Goal: Navigation & Orientation: Find specific page/section

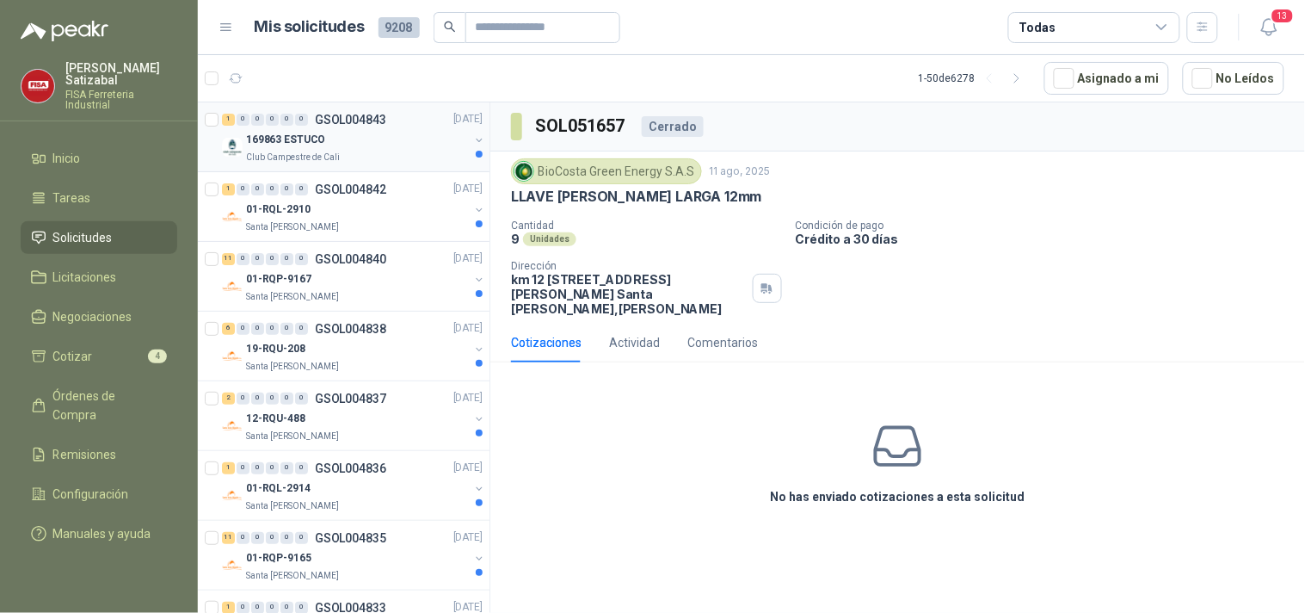
click at [321, 141] on p "169863 ESTUCO" at bounding box center [285, 141] width 79 height 16
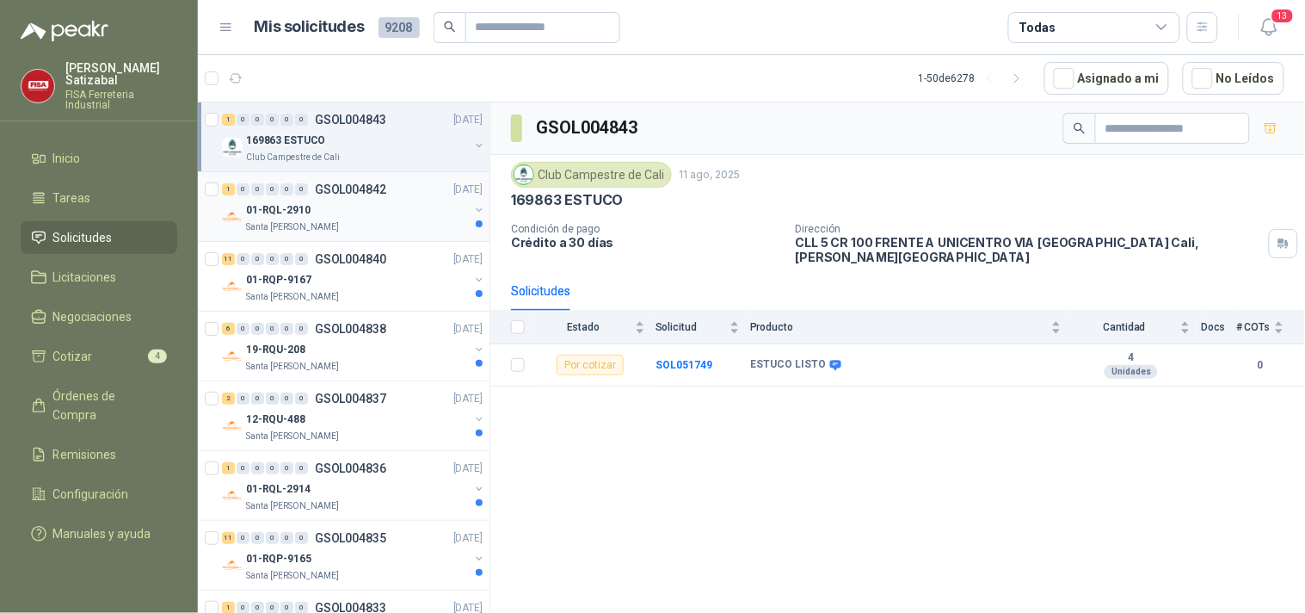
click at [327, 201] on div "01-RQL-2910" at bounding box center [357, 210] width 223 height 21
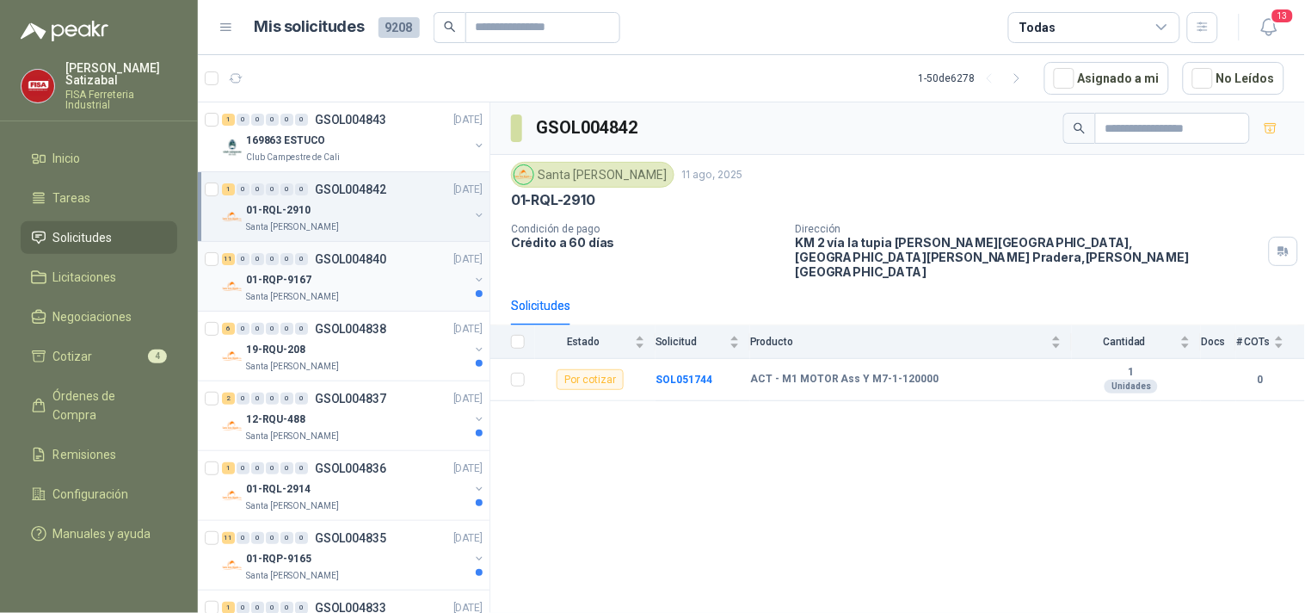
click at [373, 261] on p "GSOL004840" at bounding box center [350, 259] width 71 height 12
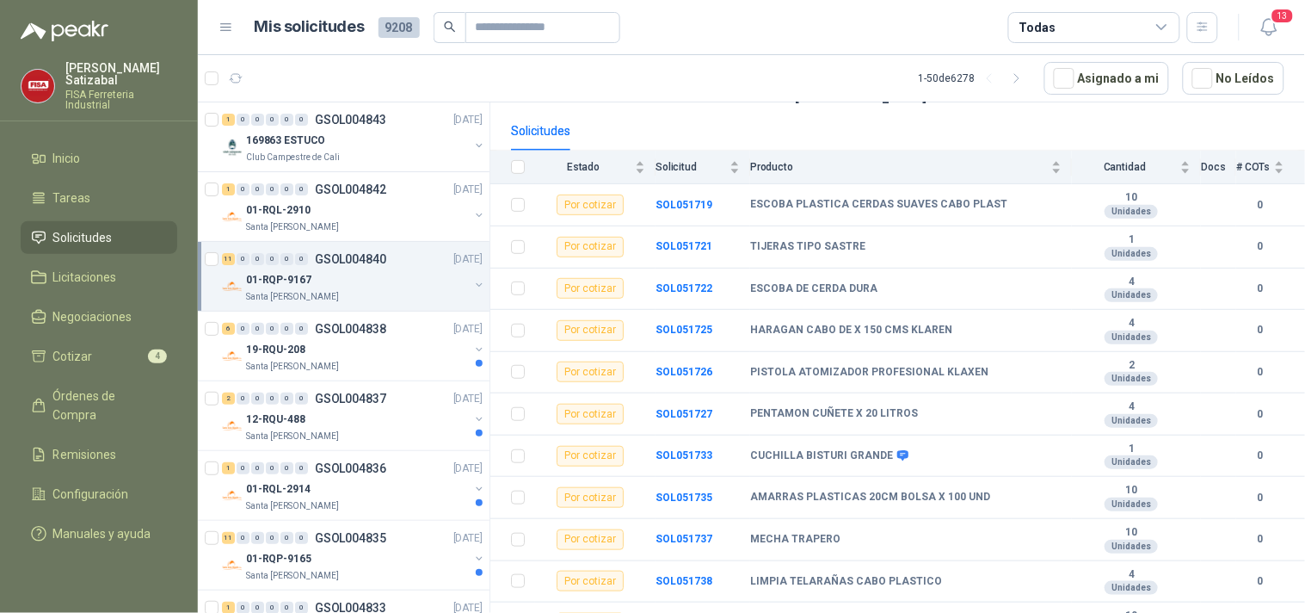
scroll to position [189, 0]
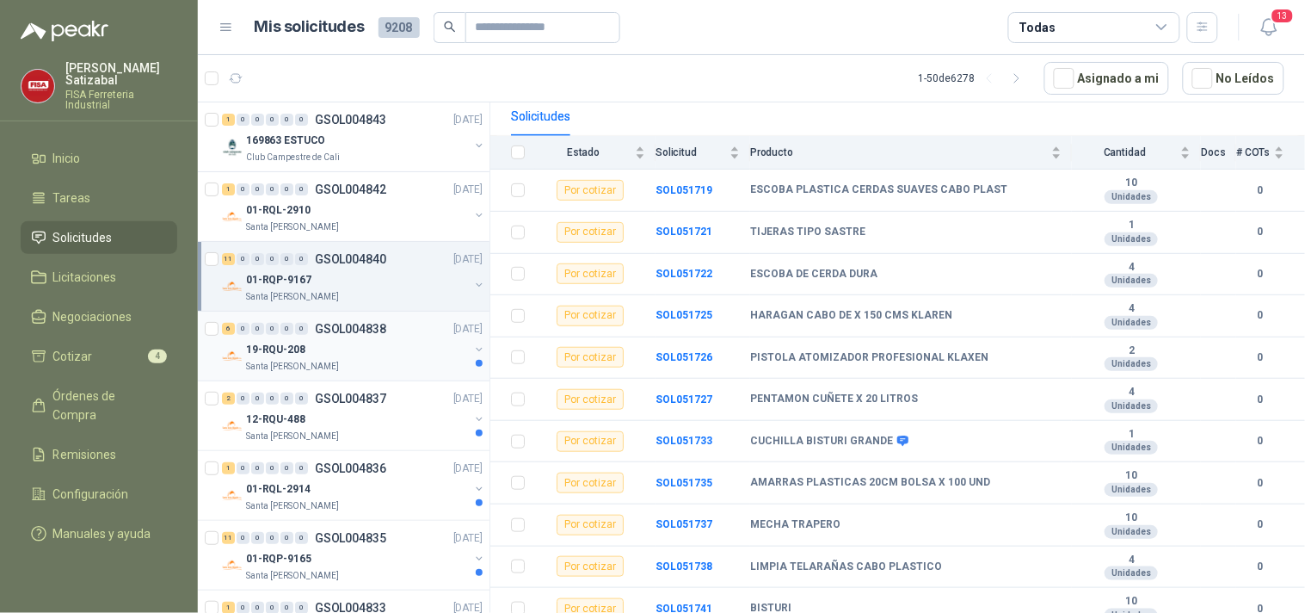
click at [320, 344] on div "19-RQU-208" at bounding box center [357, 349] width 223 height 21
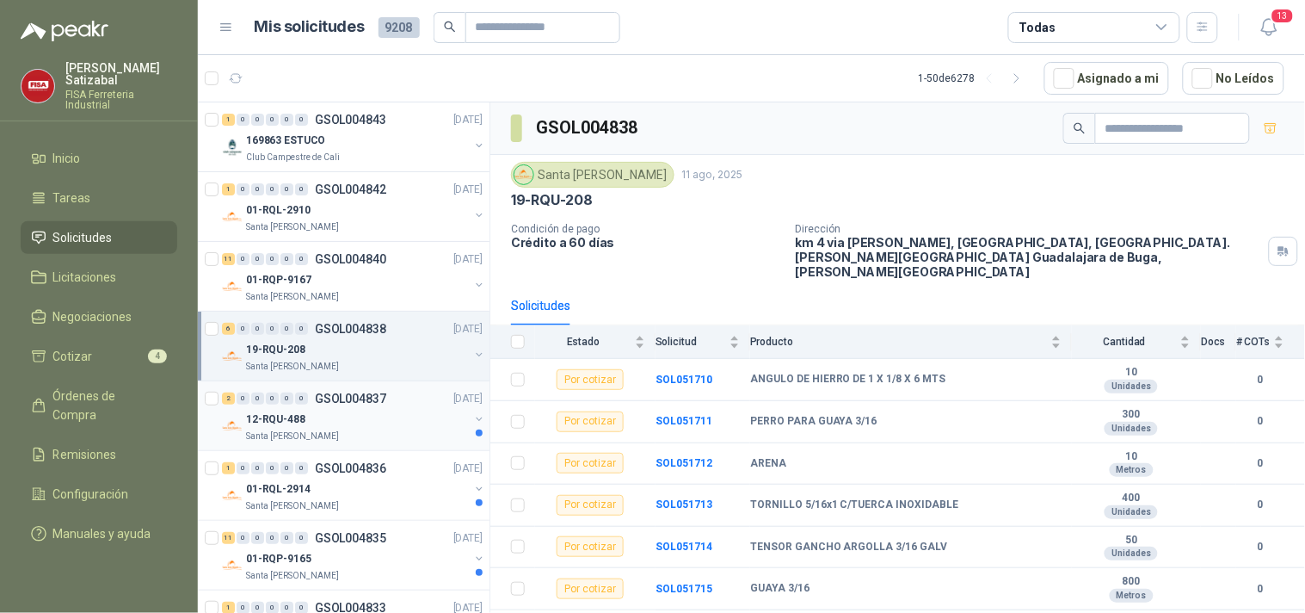
click at [327, 420] on div "12-RQU-488" at bounding box center [357, 419] width 223 height 21
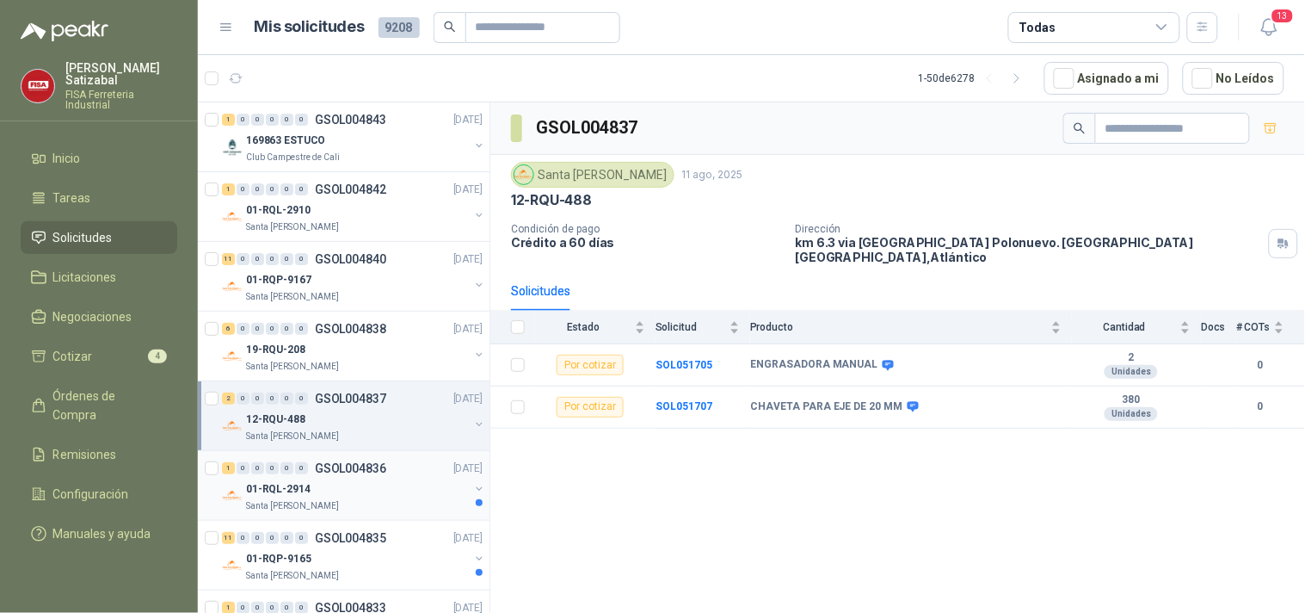
click at [366, 479] on div "01-RQL-2914" at bounding box center [357, 488] width 223 height 21
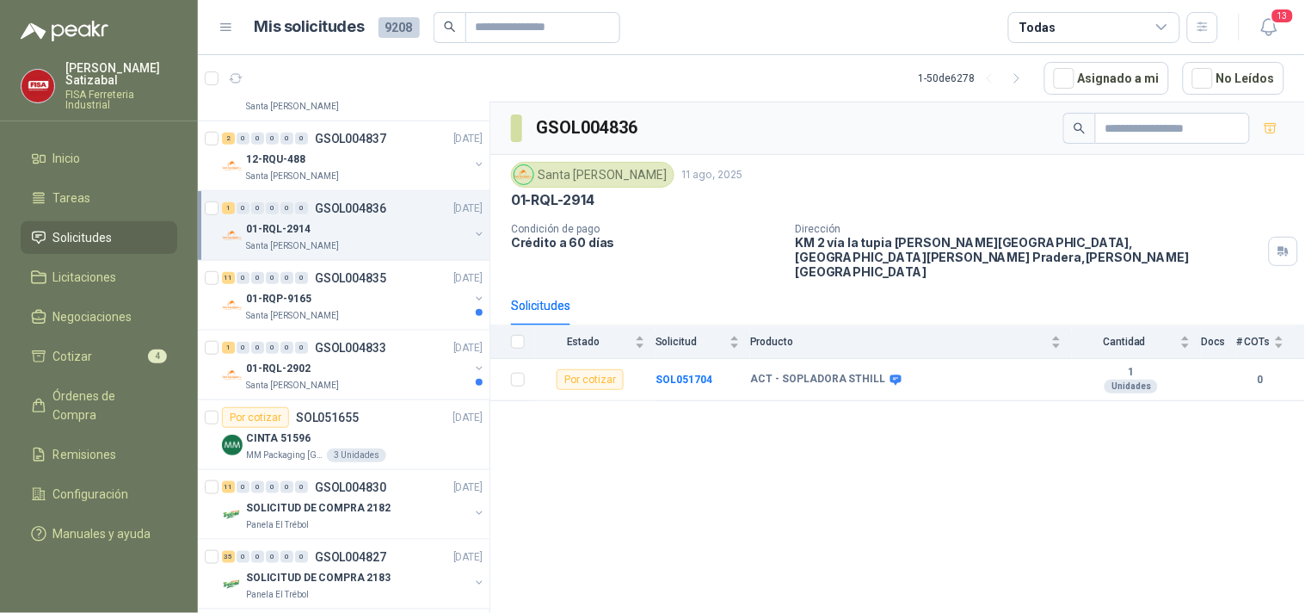
scroll to position [287, 0]
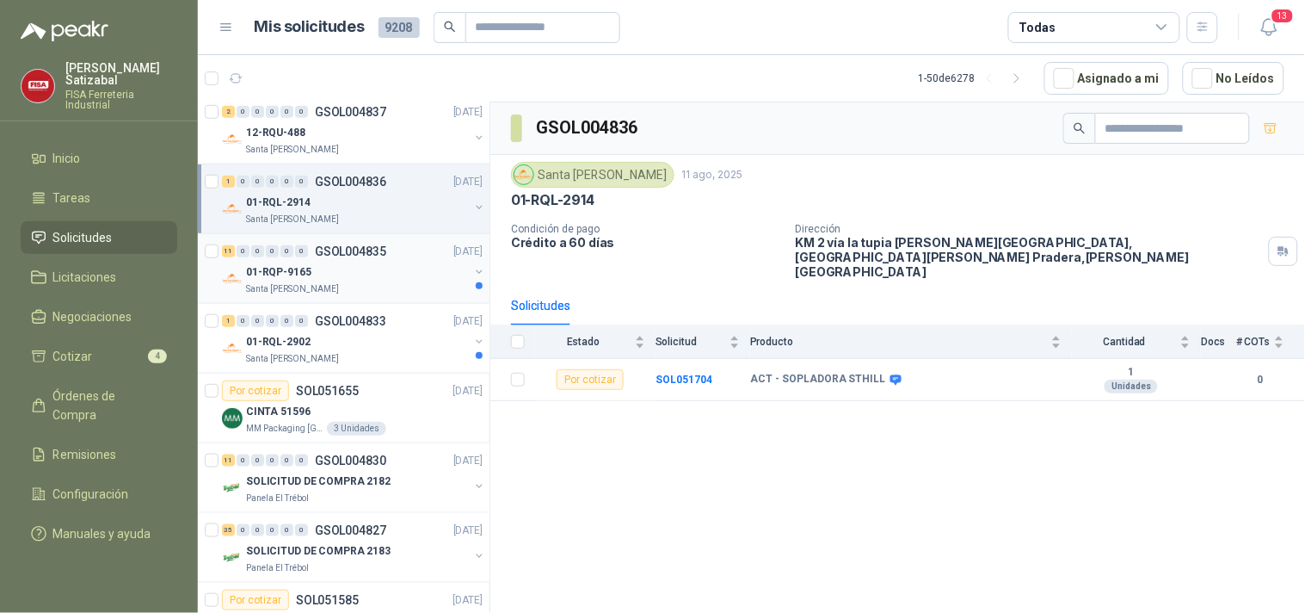
click at [382, 293] on div "Santa [PERSON_NAME]" at bounding box center [357, 289] width 223 height 14
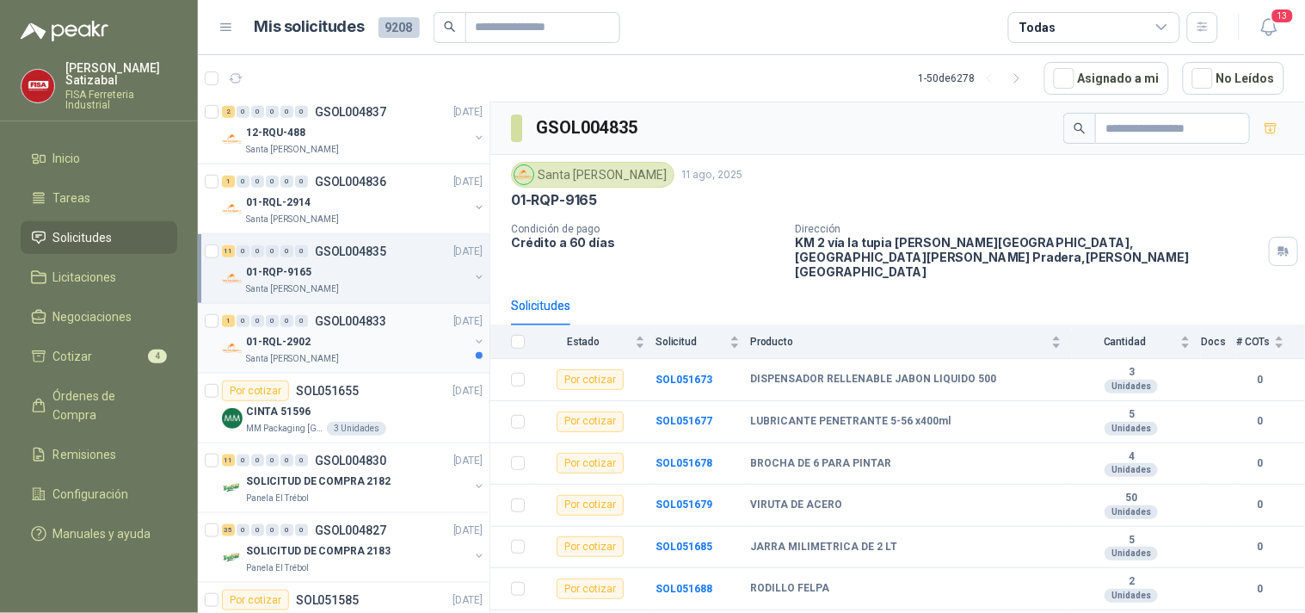
click at [363, 329] on div "1 0 0 0 0 0 GSOL004833 11/08/25" at bounding box center [354, 321] width 264 height 21
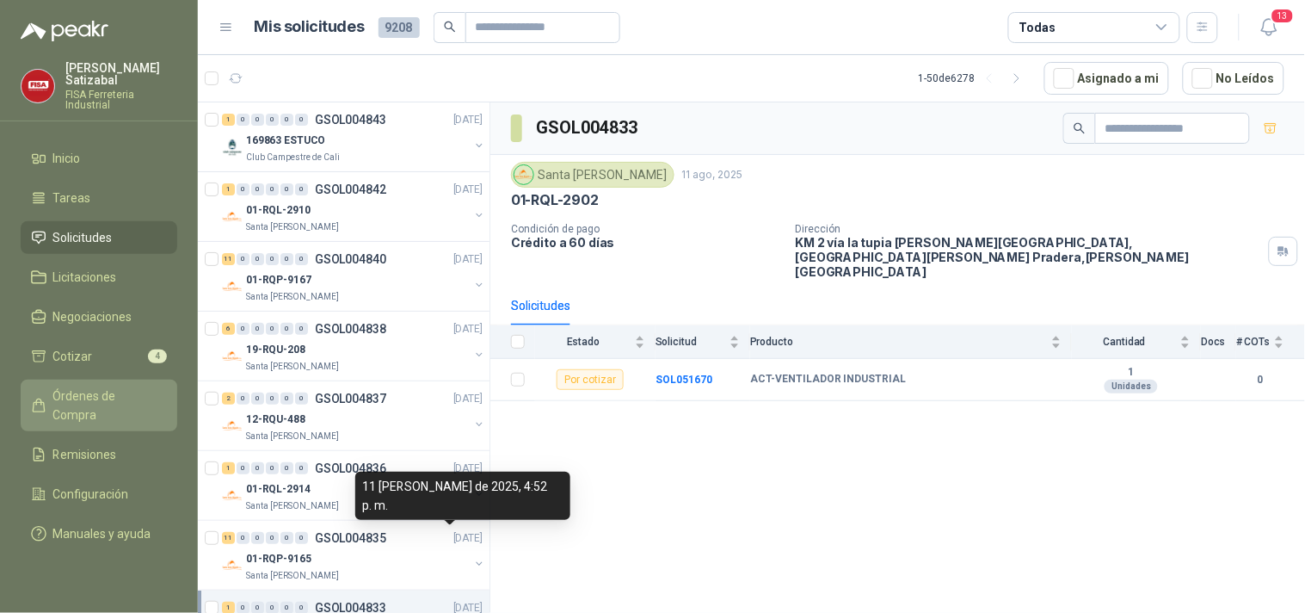
click at [93, 386] on span "Órdenes de Compra" at bounding box center [107, 405] width 108 height 38
